Goal: Information Seeking & Learning: Learn about a topic

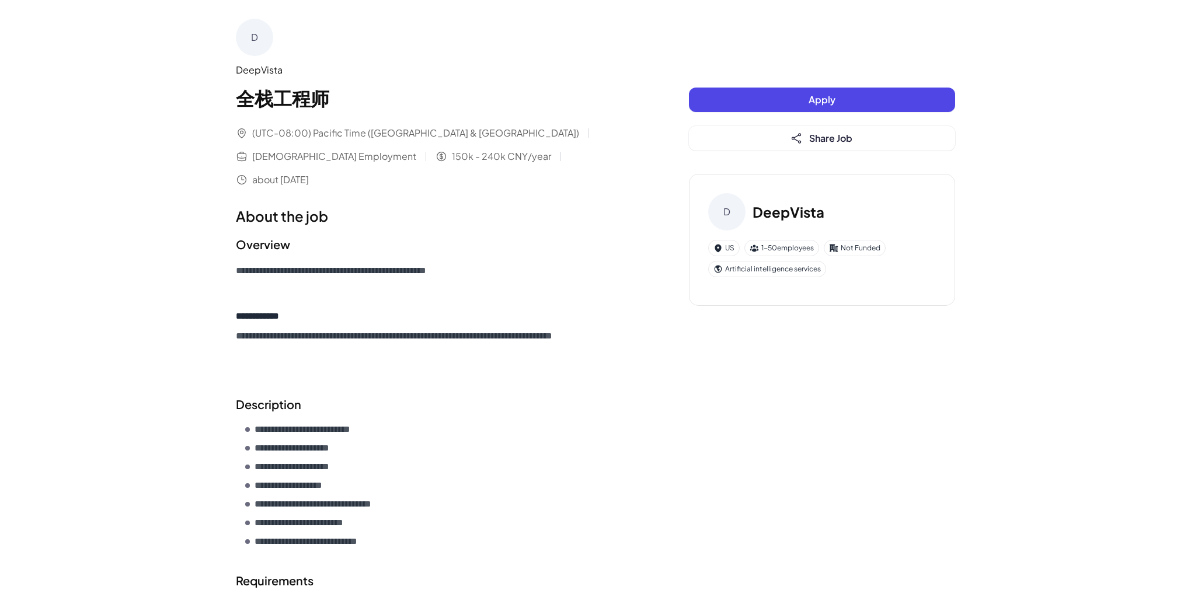
click at [622, 128] on div "(UTC-08:00) Pacific Time ([GEOGRAPHIC_DATA] & [GEOGRAPHIC_DATA]) [DEMOGRAPHIC_D…" at bounding box center [439, 156] width 406 height 61
click at [416, 149] on span "[DEMOGRAPHIC_DATA] Employment" at bounding box center [334, 156] width 164 height 14
drag, startPoint x: 250, startPoint y: 133, endPoint x: 508, endPoint y: 155, distance: 258.9
click at [508, 155] on div "(UTC-08:00) Pacific Time ([GEOGRAPHIC_DATA] & [GEOGRAPHIC_DATA]) [DEMOGRAPHIC_D…" at bounding box center [439, 156] width 406 height 61
click at [509, 155] on div "(UTC-08:00) Pacific Time ([GEOGRAPHIC_DATA] & [GEOGRAPHIC_DATA]) [DEMOGRAPHIC_D…" at bounding box center [439, 156] width 406 height 61
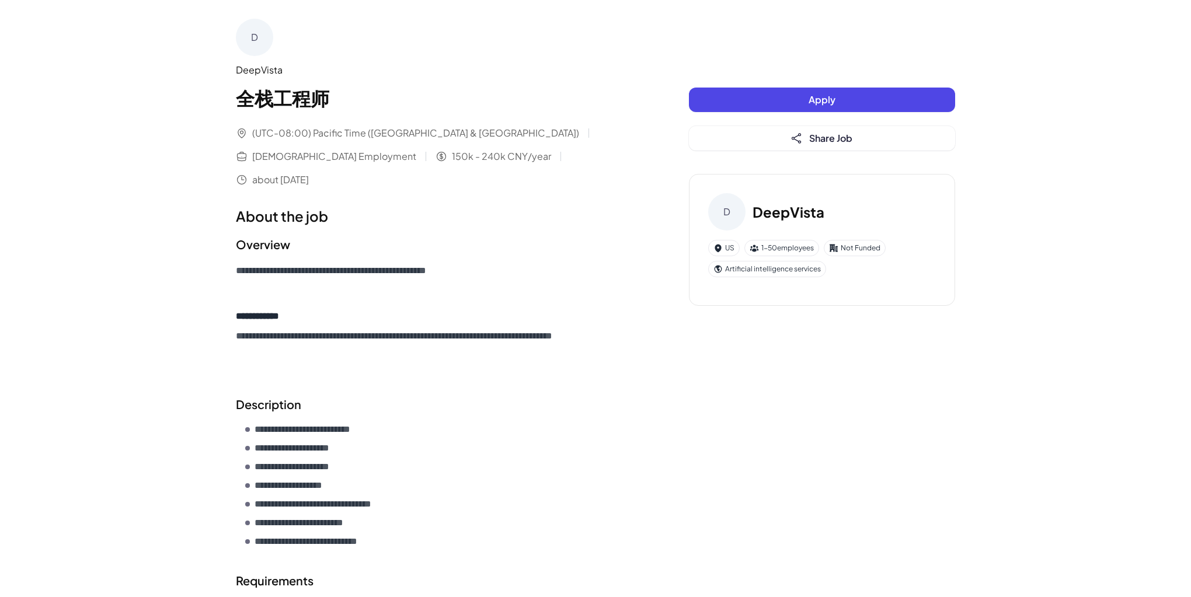
click at [257, 146] on div "(UTC-08:00) Pacific Time ([GEOGRAPHIC_DATA] & [GEOGRAPHIC_DATA]) [DEMOGRAPHIC_D…" at bounding box center [439, 156] width 406 height 61
drag, startPoint x: 250, startPoint y: 133, endPoint x: 508, endPoint y: 162, distance: 259.0
click at [508, 162] on div "(UTC-08:00) Pacific Time ([GEOGRAPHIC_DATA] & [GEOGRAPHIC_DATA]) [DEMOGRAPHIC_D…" at bounding box center [439, 156] width 406 height 61
drag, startPoint x: 501, startPoint y: 161, endPoint x: 229, endPoint y: 131, distance: 273.0
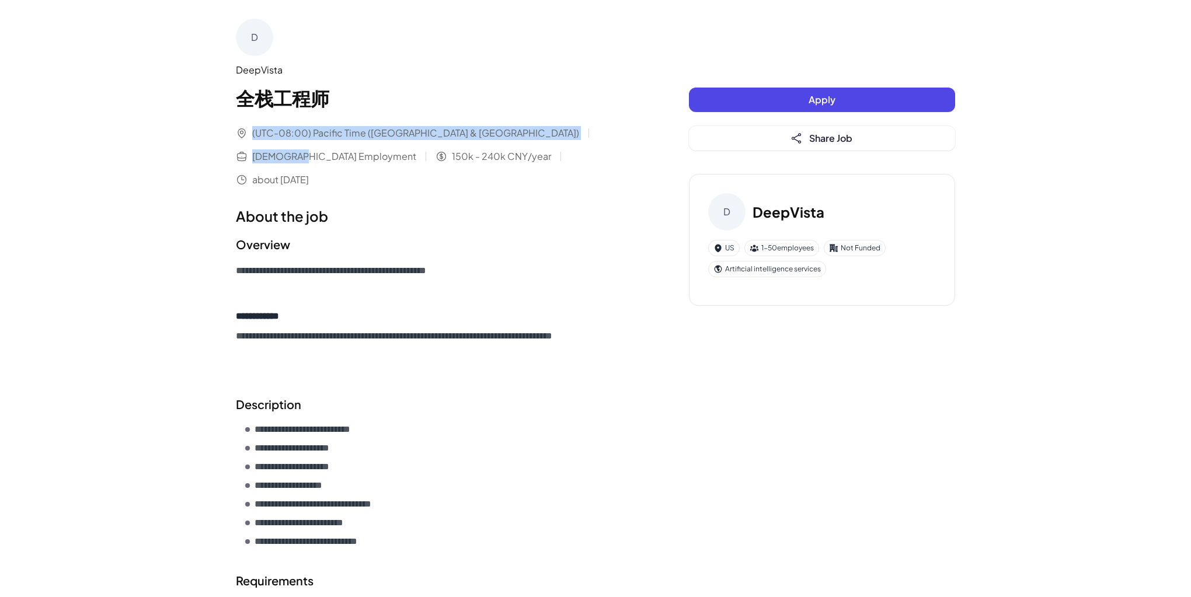
click at [229, 131] on div "**********" at bounding box center [595, 407] width 747 height 814
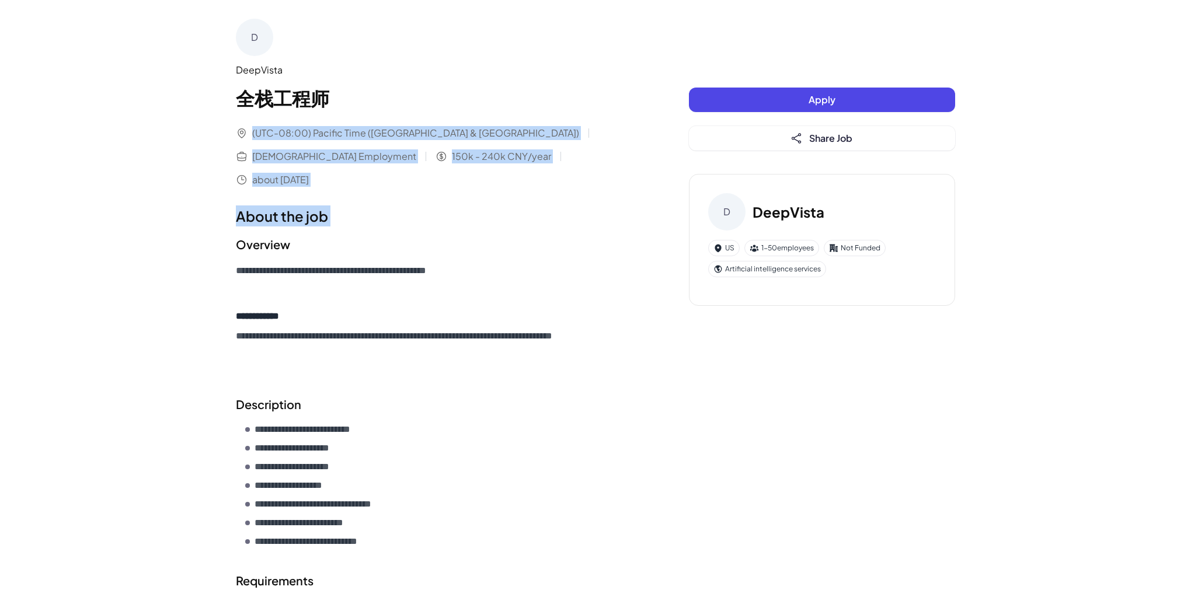
drag, startPoint x: 229, startPoint y: 131, endPoint x: 539, endPoint y: 167, distance: 311.4
click at [539, 167] on div "**********" at bounding box center [595, 407] width 747 height 814
click at [539, 167] on div "**********" at bounding box center [439, 407] width 406 height 776
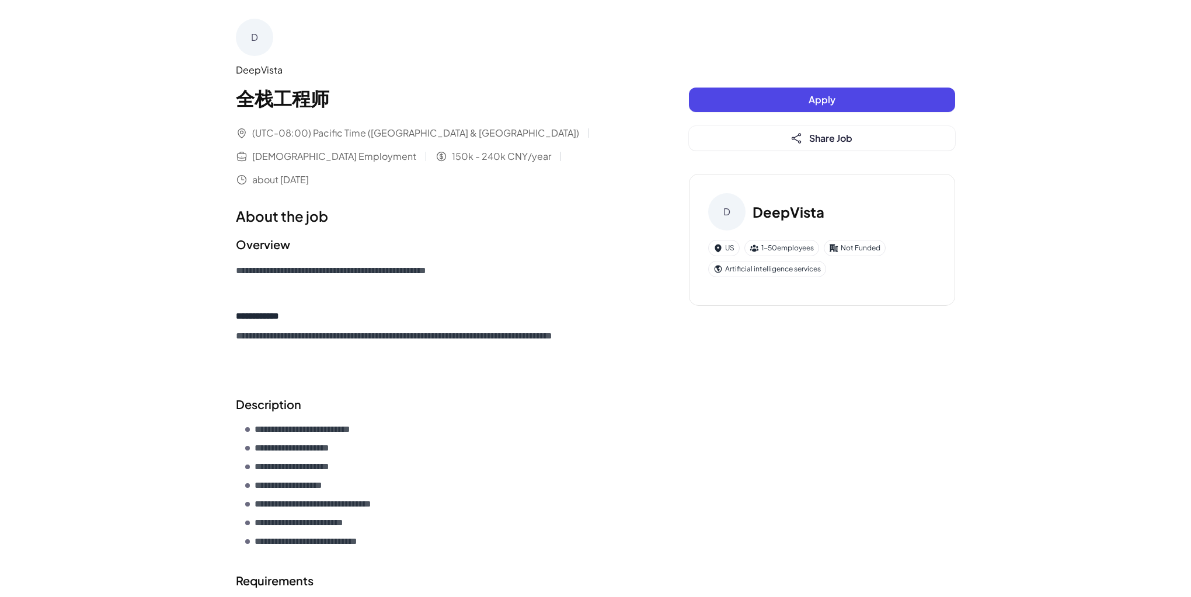
drag, startPoint x: 491, startPoint y: 161, endPoint x: 249, endPoint y: 132, distance: 243.9
click at [249, 132] on div "(UTC-08:00) Pacific Time ([GEOGRAPHIC_DATA] & [GEOGRAPHIC_DATA]) [DEMOGRAPHIC_D…" at bounding box center [439, 156] width 406 height 61
click at [249, 132] on div "(UTC-08:00) Pacific Time ([GEOGRAPHIC_DATA] & [GEOGRAPHIC_DATA])" at bounding box center [407, 133] width 343 height 14
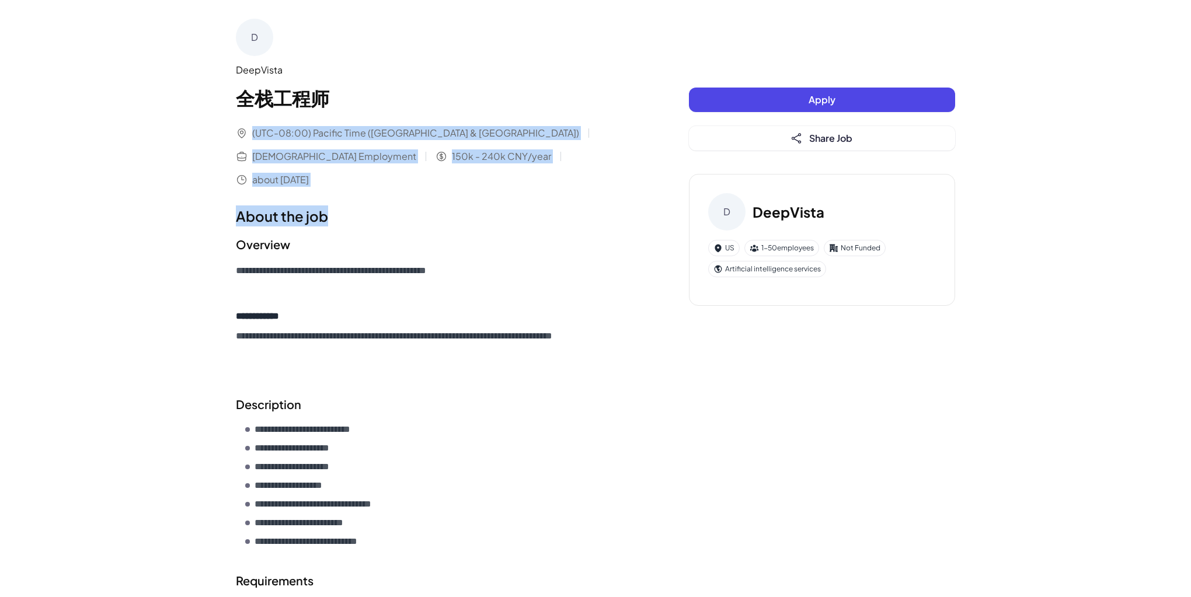
drag, startPoint x: 237, startPoint y: 132, endPoint x: 563, endPoint y: 166, distance: 327.4
click at [563, 166] on div "**********" at bounding box center [439, 407] width 406 height 776
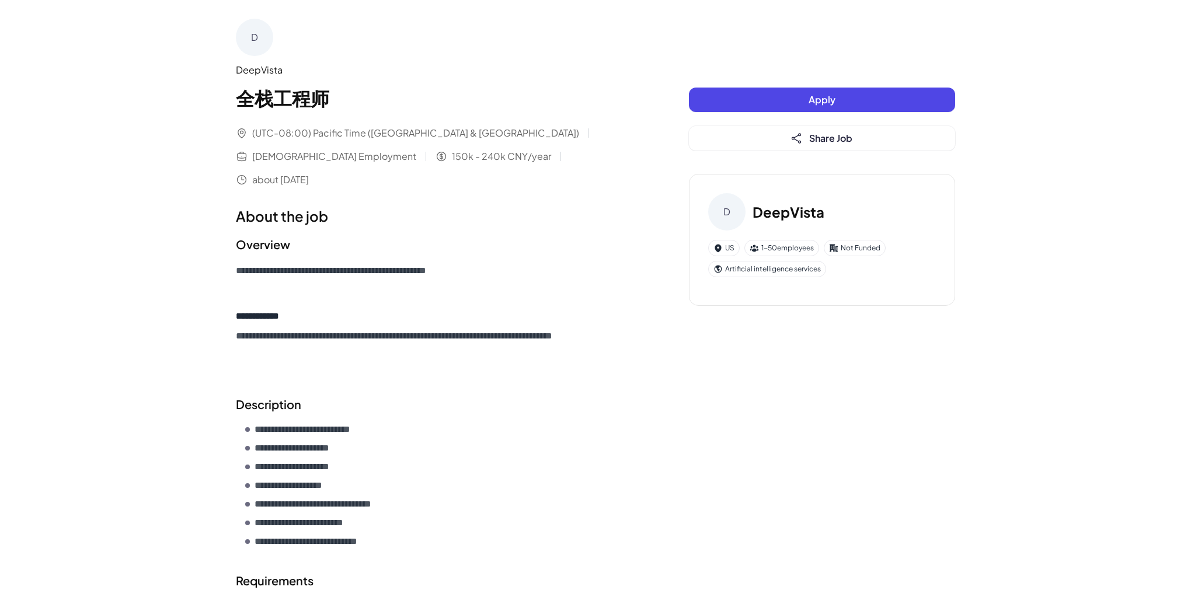
click at [496, 160] on div "(UTC-08:00) Pacific Time ([GEOGRAPHIC_DATA] & [GEOGRAPHIC_DATA]) [DEMOGRAPHIC_D…" at bounding box center [439, 156] width 406 height 61
drag, startPoint x: 476, startPoint y: 159, endPoint x: 249, endPoint y: 133, distance: 228.5
click at [249, 134] on div "(UTC-08:00) Pacific Time ([GEOGRAPHIC_DATA] & [GEOGRAPHIC_DATA]) [DEMOGRAPHIC_D…" at bounding box center [439, 156] width 406 height 61
click at [249, 133] on div "(UTC-08:00) Pacific Time ([GEOGRAPHIC_DATA] & [GEOGRAPHIC_DATA])" at bounding box center [407, 133] width 343 height 14
drag, startPoint x: 245, startPoint y: 132, endPoint x: 523, endPoint y: 159, distance: 279.1
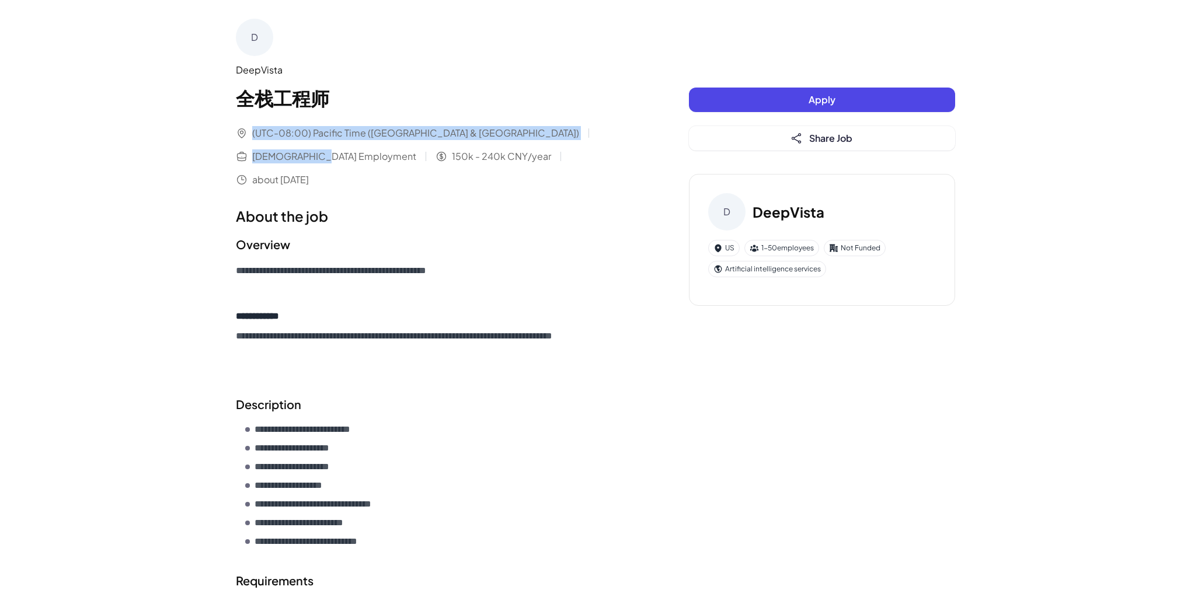
click at [523, 159] on div "**********" at bounding box center [595, 407] width 747 height 814
click at [523, 159] on div "(UTC-08:00) Pacific Time ([GEOGRAPHIC_DATA] & [GEOGRAPHIC_DATA]) [DEMOGRAPHIC_D…" at bounding box center [439, 156] width 406 height 61
drag, startPoint x: 489, startPoint y: 159, endPoint x: 232, endPoint y: 135, distance: 258.5
click at [232, 135] on div "**********" at bounding box center [595, 407] width 747 height 814
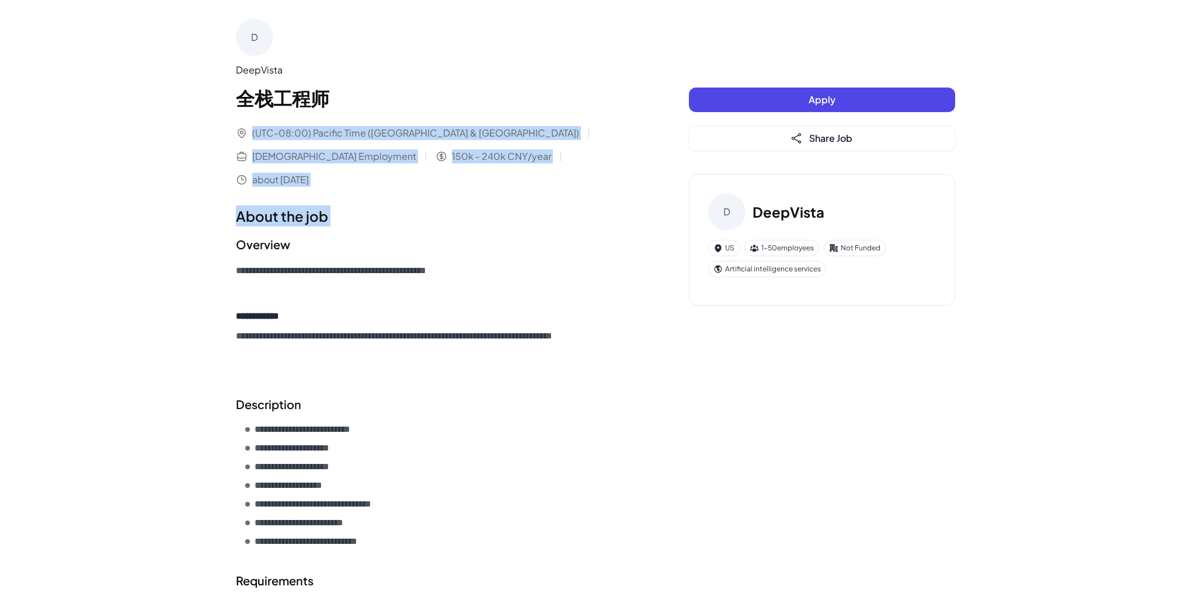
drag, startPoint x: 232, startPoint y: 135, endPoint x: 515, endPoint y: 164, distance: 284.5
click at [515, 164] on div "**********" at bounding box center [595, 407] width 747 height 814
click at [515, 164] on div "**********" at bounding box center [439, 407] width 406 height 776
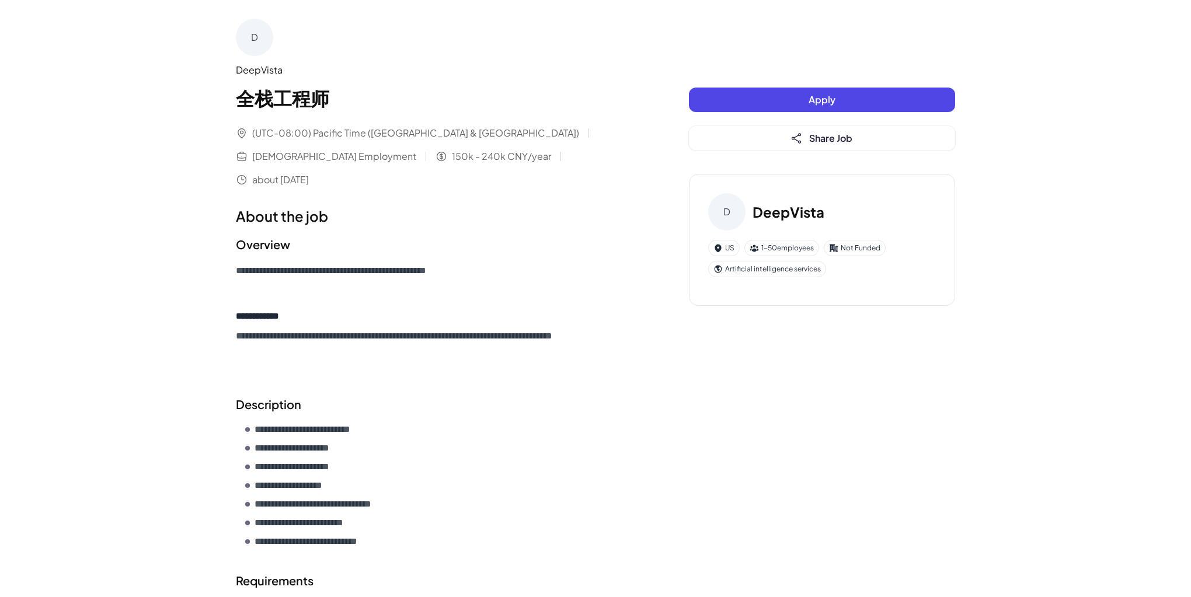
click at [480, 154] on div "(UTC-08:00) Pacific Time ([GEOGRAPHIC_DATA] & [GEOGRAPHIC_DATA]) [DEMOGRAPHIC_D…" at bounding box center [439, 156] width 406 height 61
click at [452, 158] on span "150k - 240k CNY/year" at bounding box center [501, 156] width 99 height 14
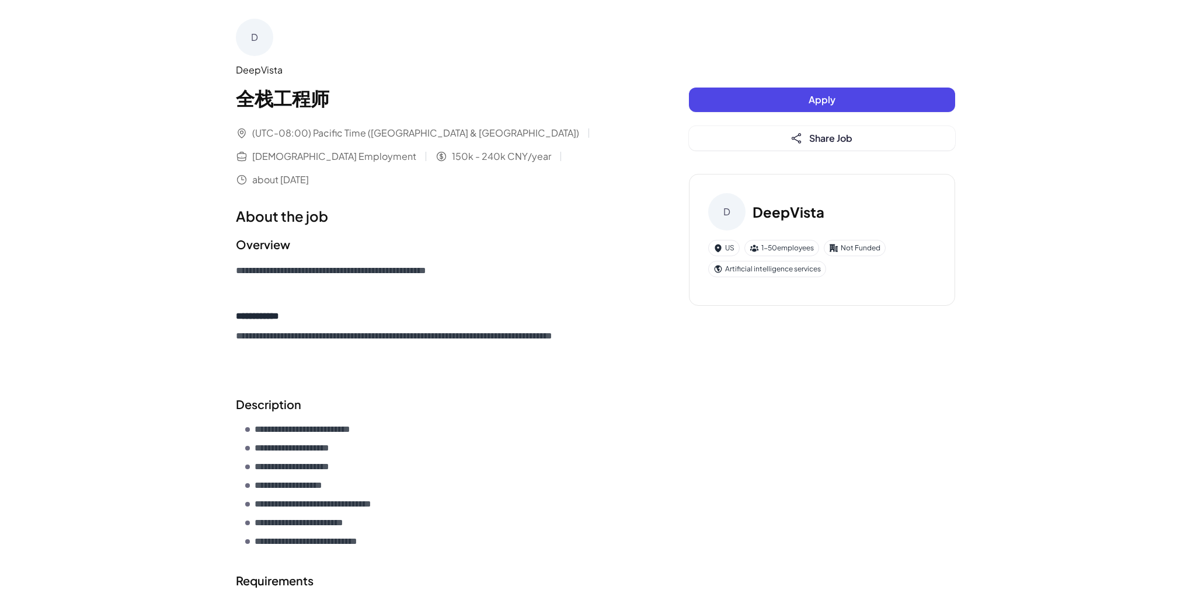
drag, startPoint x: 346, startPoint y: 151, endPoint x: 381, endPoint y: 155, distance: 35.3
click at [452, 150] on span "150k - 240k CNY/year" at bounding box center [501, 156] width 99 height 14
click at [309, 173] on span "about [DATE]" at bounding box center [280, 180] width 57 height 14
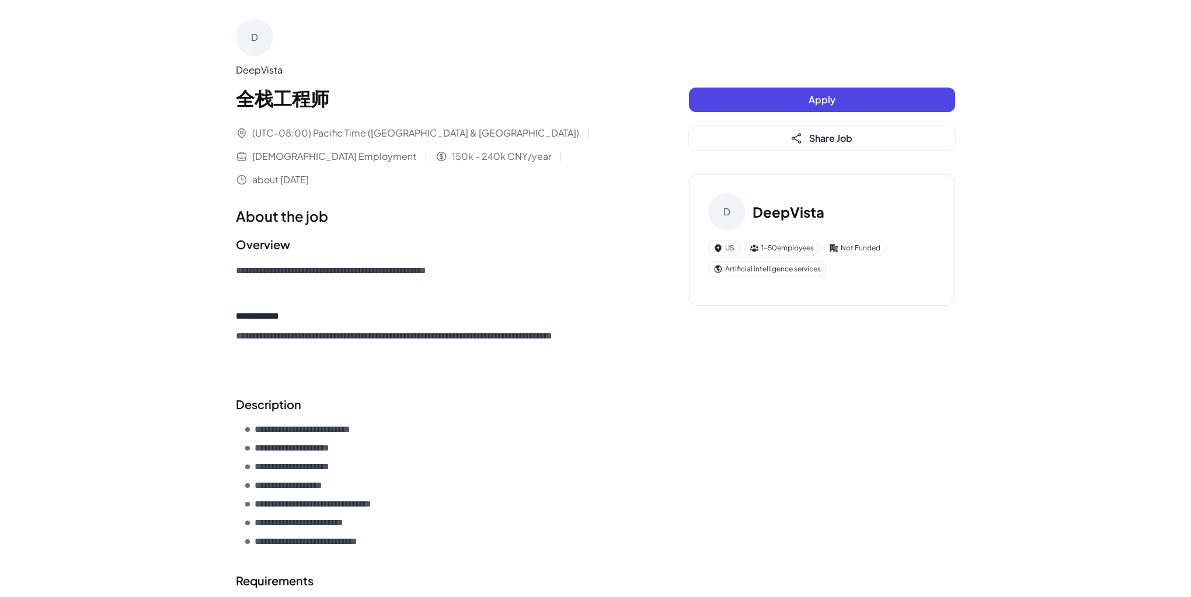
click at [452, 152] on span "150k - 240k CNY/year" at bounding box center [501, 156] width 99 height 14
click at [452, 159] on span "150k - 240k CNY/year" at bounding box center [501, 156] width 99 height 14
drag, startPoint x: 300, startPoint y: 156, endPoint x: 349, endPoint y: 155, distance: 49.0
click at [349, 155] on div "(UTC-08:00) Pacific Time ([GEOGRAPHIC_DATA] & [GEOGRAPHIC_DATA]) [DEMOGRAPHIC_D…" at bounding box center [439, 156] width 406 height 61
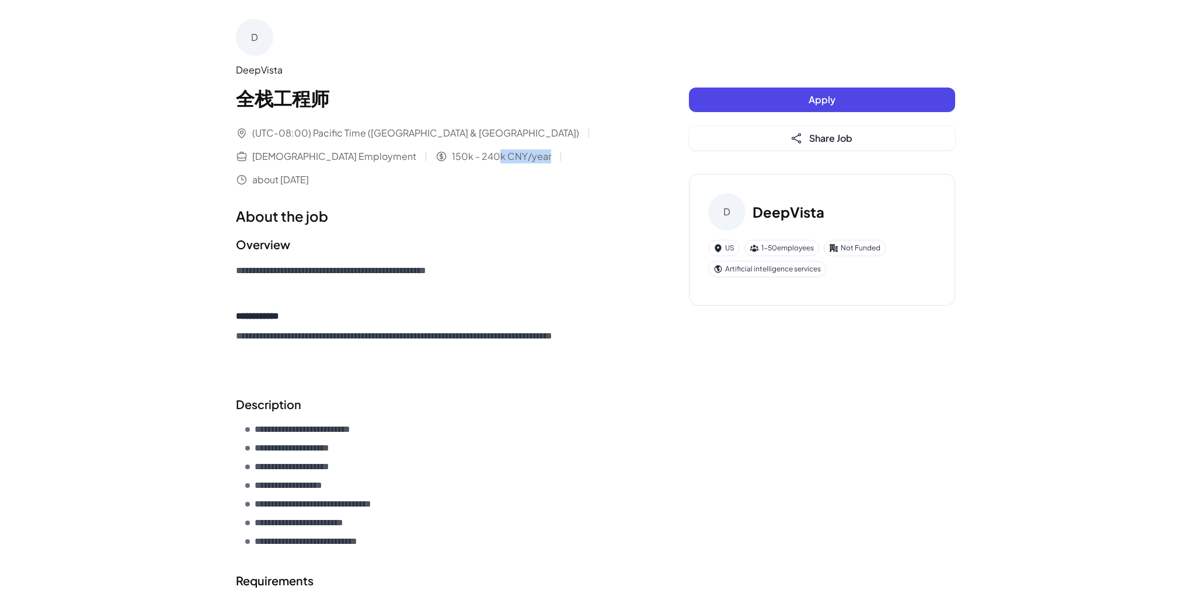
click at [349, 156] on div "(UTC-08:00) Pacific Time ([GEOGRAPHIC_DATA] & [GEOGRAPHIC_DATA]) [DEMOGRAPHIC_D…" at bounding box center [439, 156] width 406 height 61
drag, startPoint x: 350, startPoint y: 156, endPoint x: 243, endPoint y: 155, distance: 107.4
click at [243, 155] on div "(UTC-08:00) Pacific Time ([GEOGRAPHIC_DATA] & [GEOGRAPHIC_DATA]) [DEMOGRAPHIC_D…" at bounding box center [439, 156] width 406 height 61
click at [435, 155] on icon at bounding box center [441, 157] width 12 height 12
click at [452, 161] on span "150k - 240k CNY/year" at bounding box center [501, 156] width 99 height 14
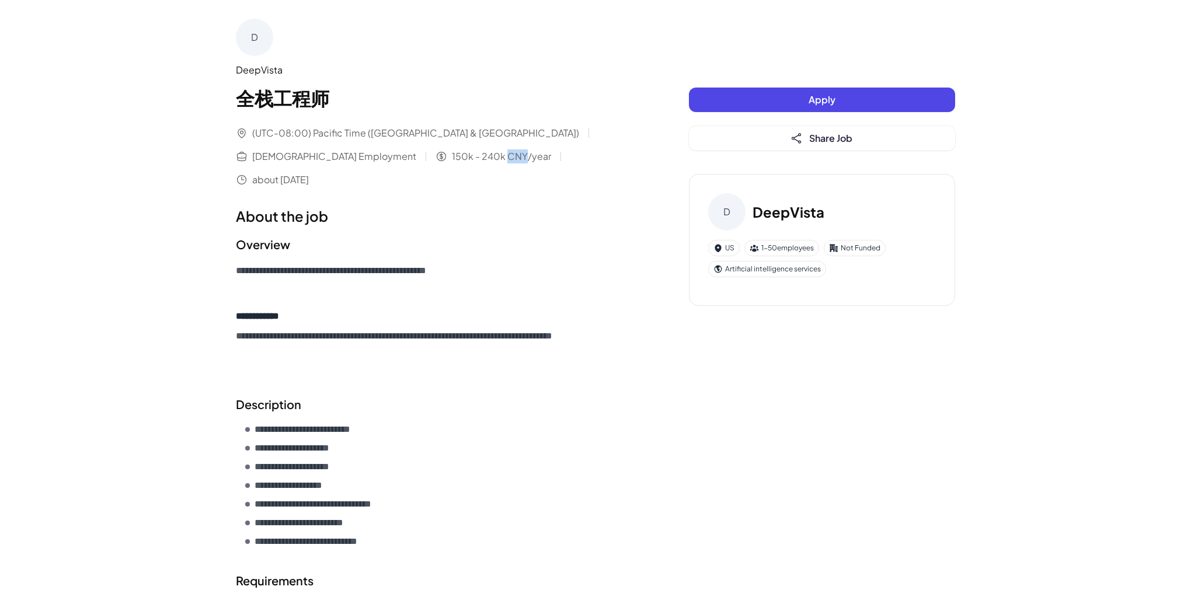
click at [452, 161] on span "150k - 240k CNY/year" at bounding box center [501, 156] width 99 height 14
click at [500, 180] on div "**********" at bounding box center [439, 407] width 406 height 776
